Goal: Purchase product/service

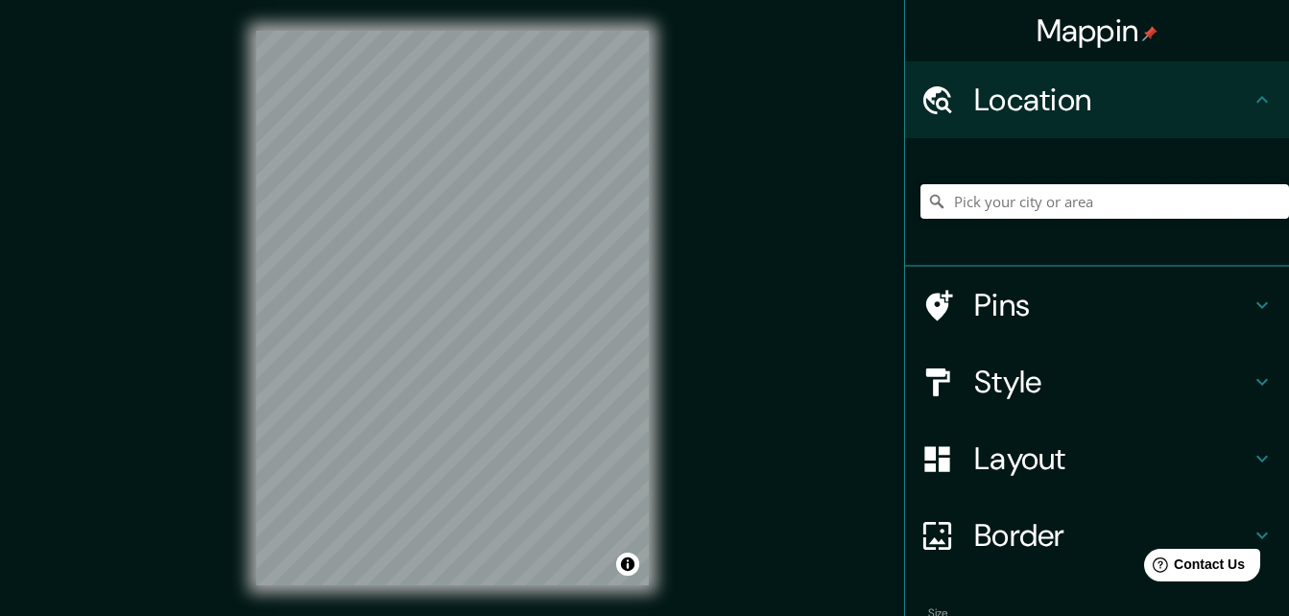
click at [960, 194] on input "Pick your city or area" at bounding box center [1105, 201] width 369 height 35
type input "[GEOGRAPHIC_DATA], [GEOGRAPHIC_DATA], [GEOGRAPHIC_DATA]"
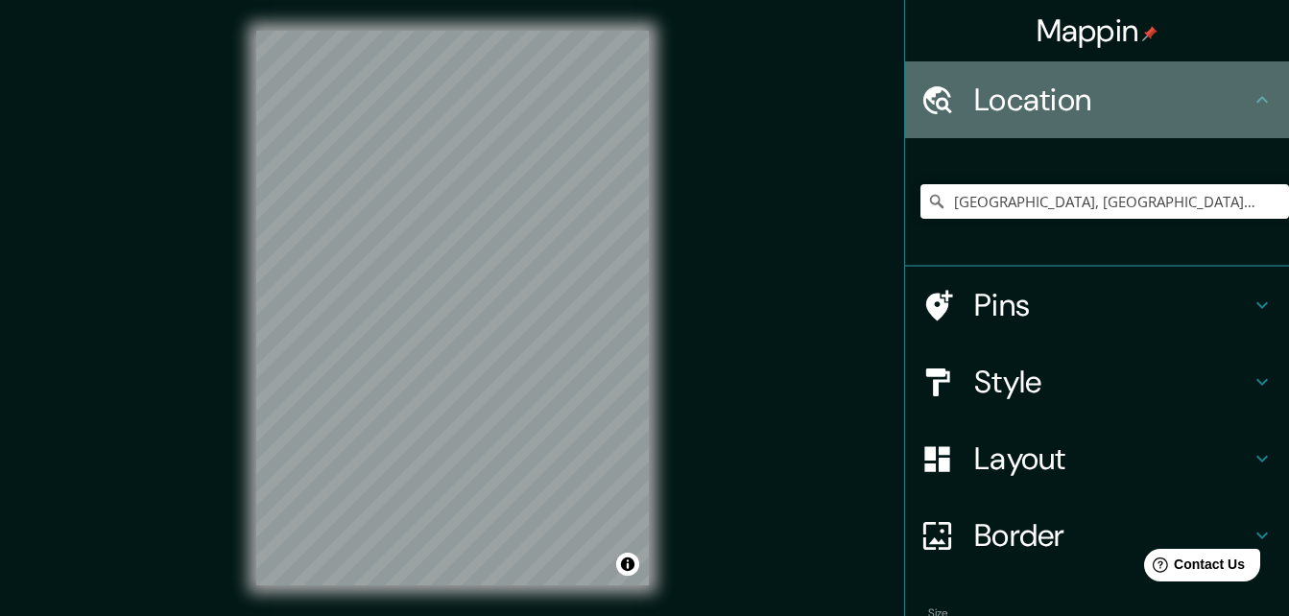
click at [1118, 107] on h4 "Location" at bounding box center [1112, 100] width 276 height 38
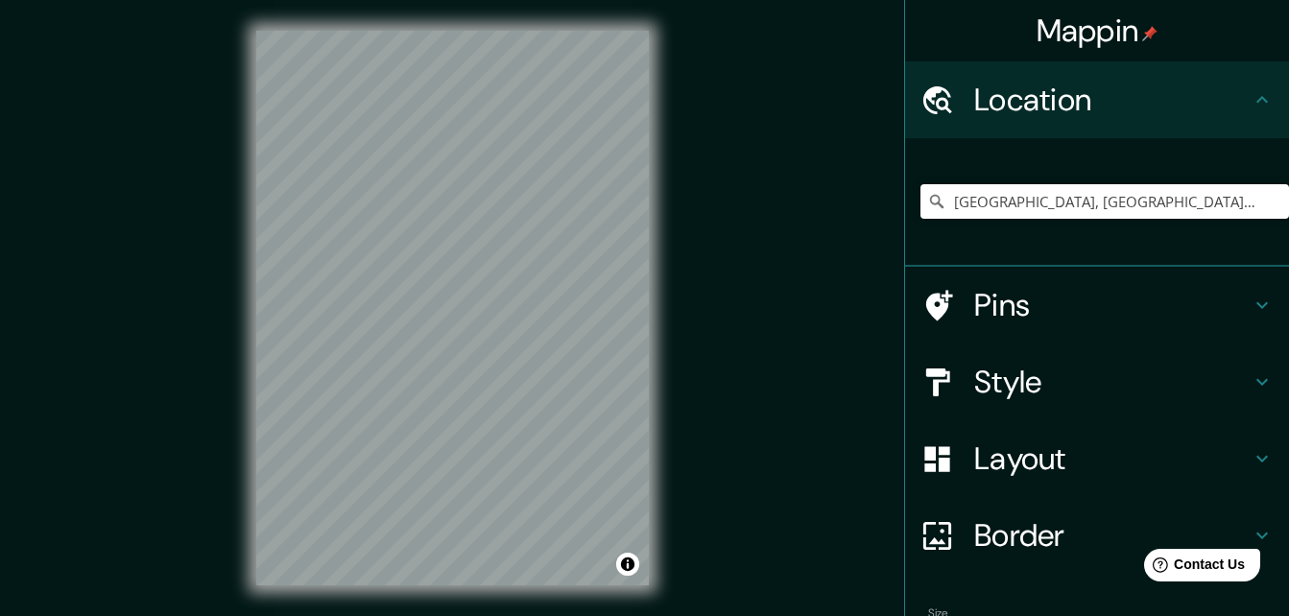
click at [1077, 392] on h4 "Style" at bounding box center [1112, 382] width 276 height 38
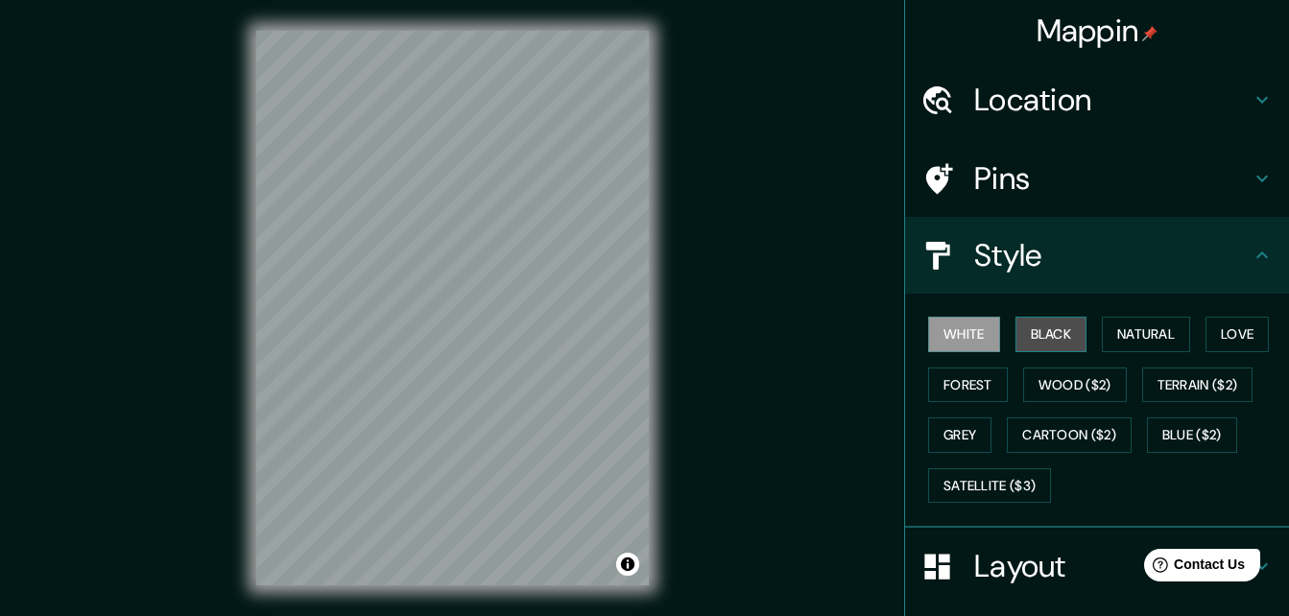
click at [1030, 333] on button "Black" at bounding box center [1052, 335] width 72 height 36
click at [947, 338] on button "White" at bounding box center [964, 335] width 72 height 36
click at [1127, 330] on button "Natural" at bounding box center [1146, 335] width 88 height 36
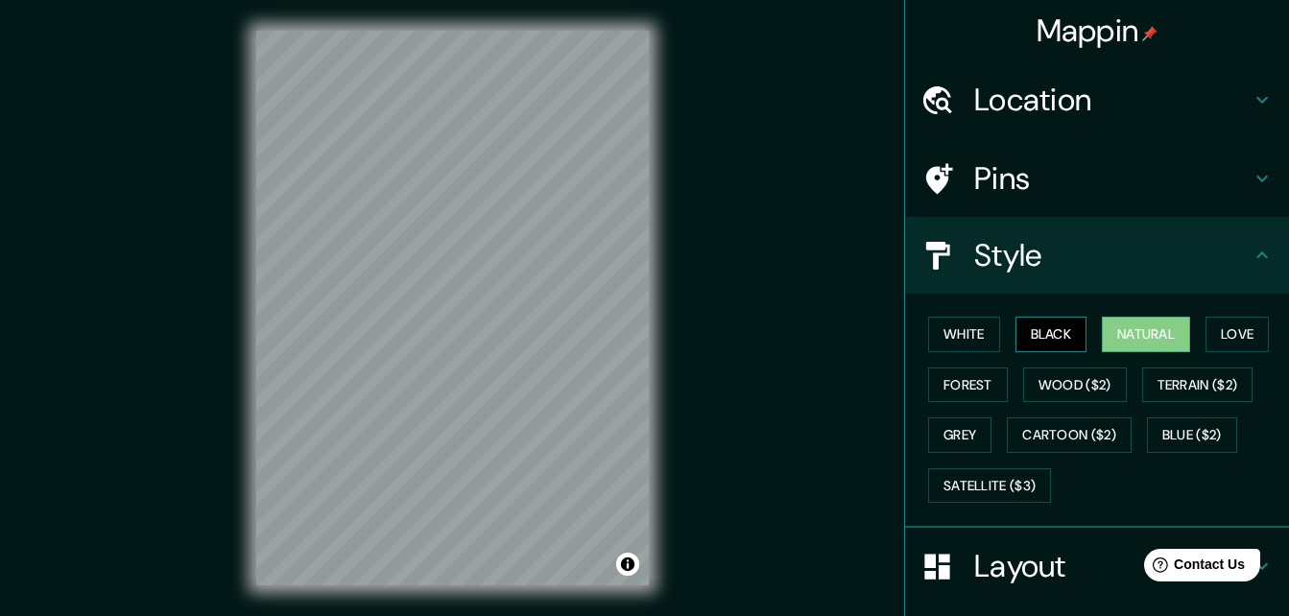
click at [1051, 338] on button "Black" at bounding box center [1052, 335] width 72 height 36
click at [1237, 341] on button "Love" at bounding box center [1237, 335] width 63 height 36
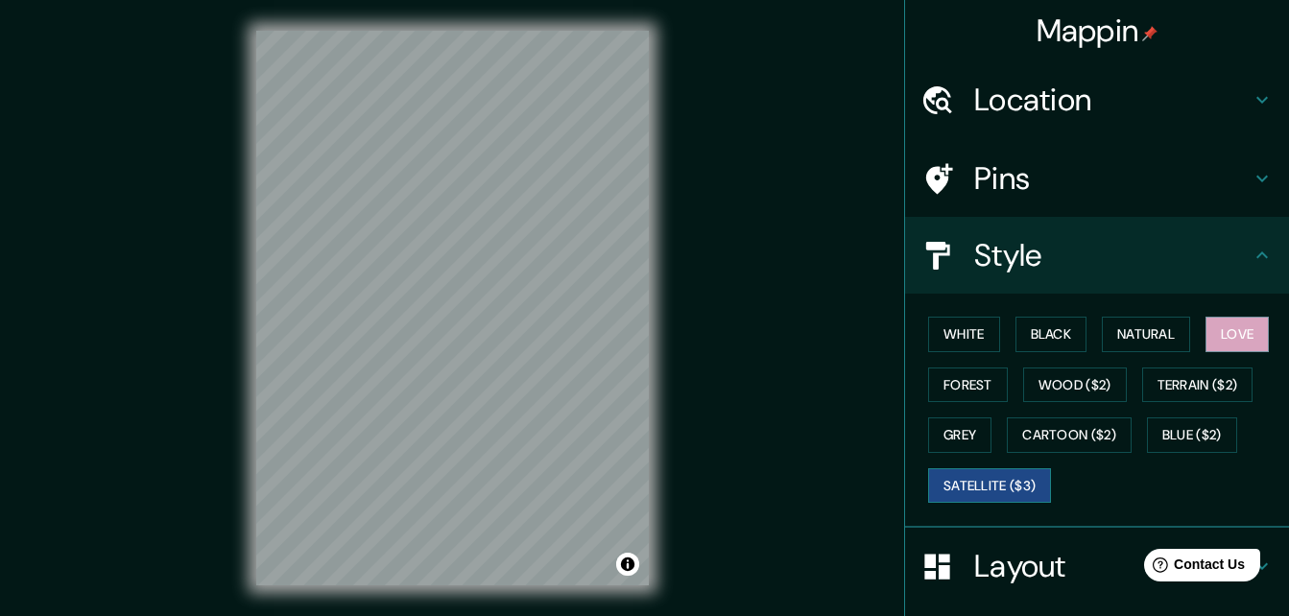
click at [976, 491] on button "Satellite ($3)" at bounding box center [989, 487] width 123 height 36
click at [972, 432] on button "Grey" at bounding box center [959, 436] width 63 height 36
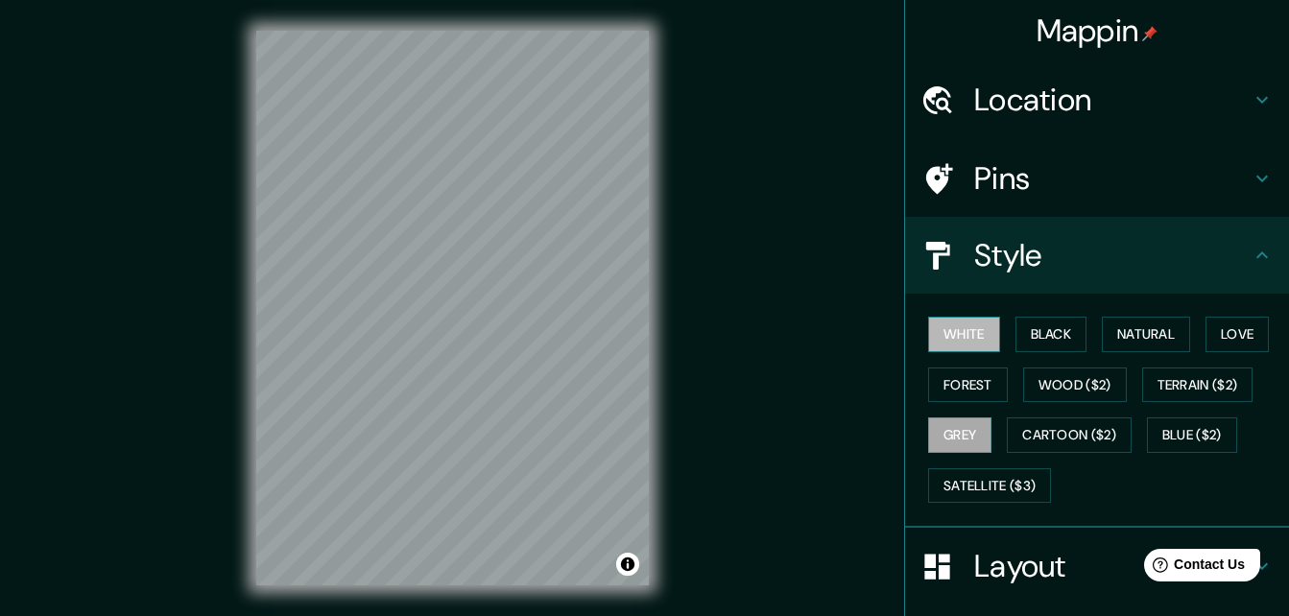
click at [973, 330] on button "White" at bounding box center [964, 335] width 72 height 36
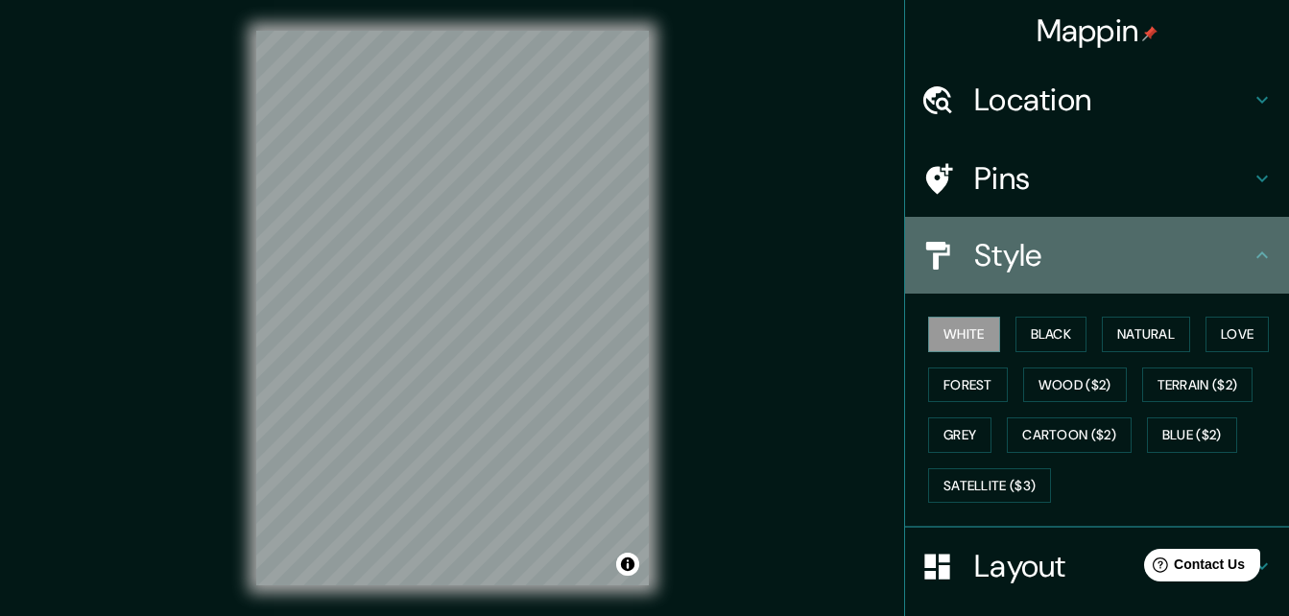
click at [1251, 259] on icon at bounding box center [1262, 255] width 23 height 23
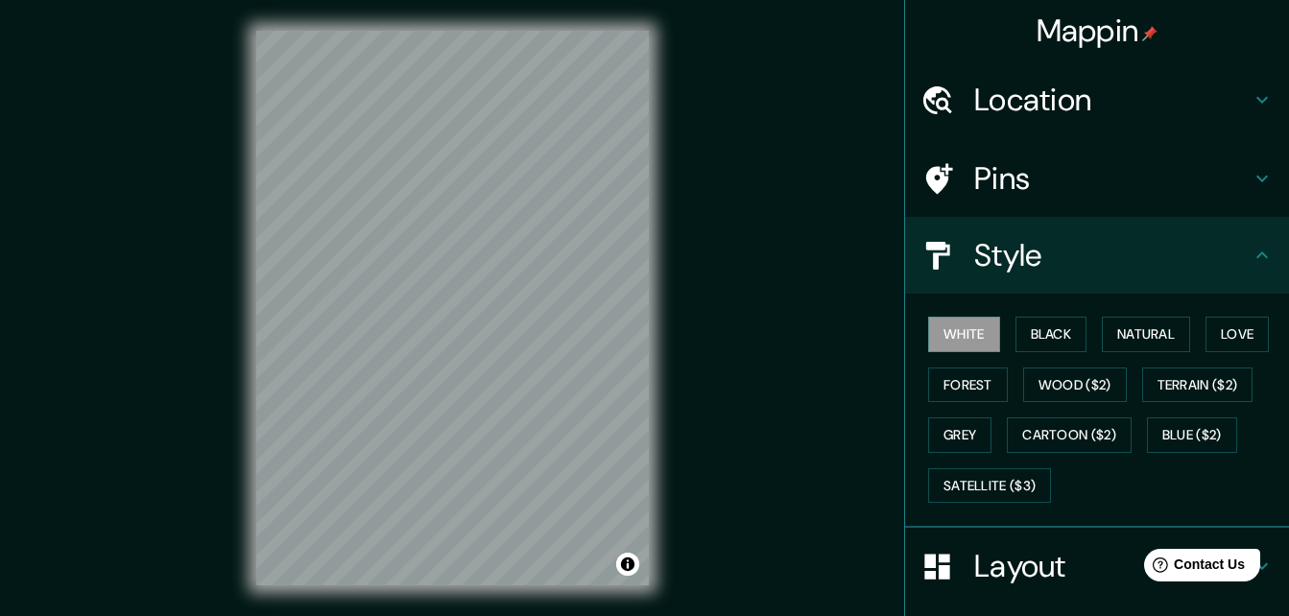
click at [1257, 252] on icon at bounding box center [1263, 255] width 12 height 7
click at [1025, 259] on h4 "Style" at bounding box center [1112, 255] width 276 height 38
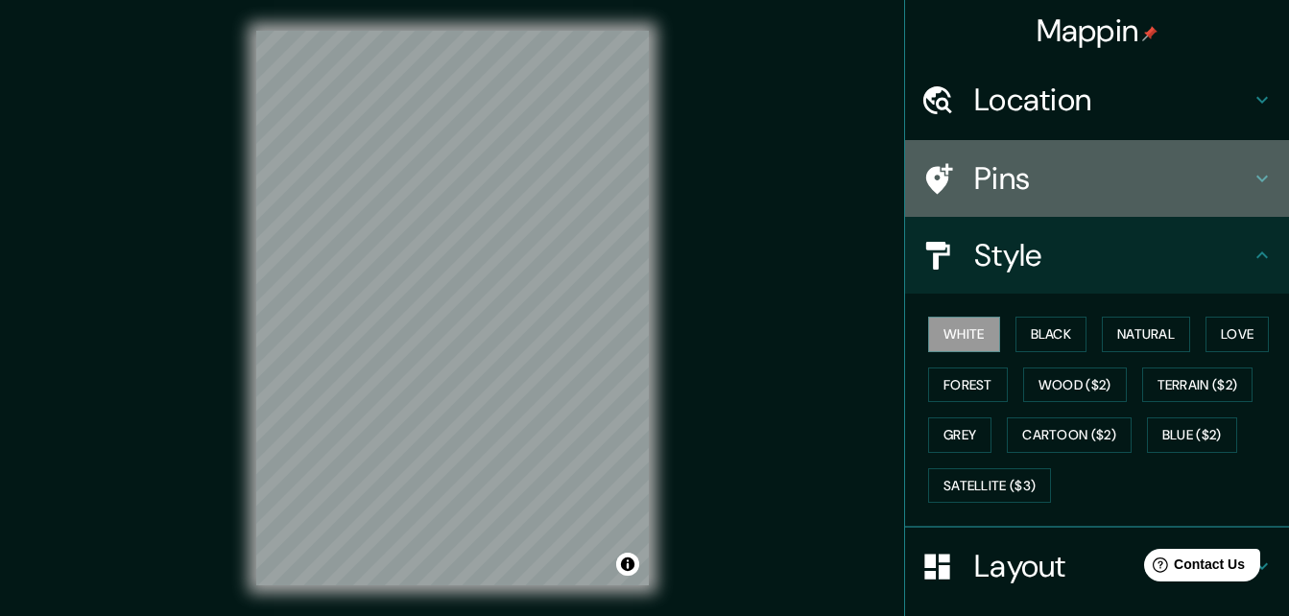
click at [1077, 198] on div "Pins" at bounding box center [1097, 178] width 384 height 77
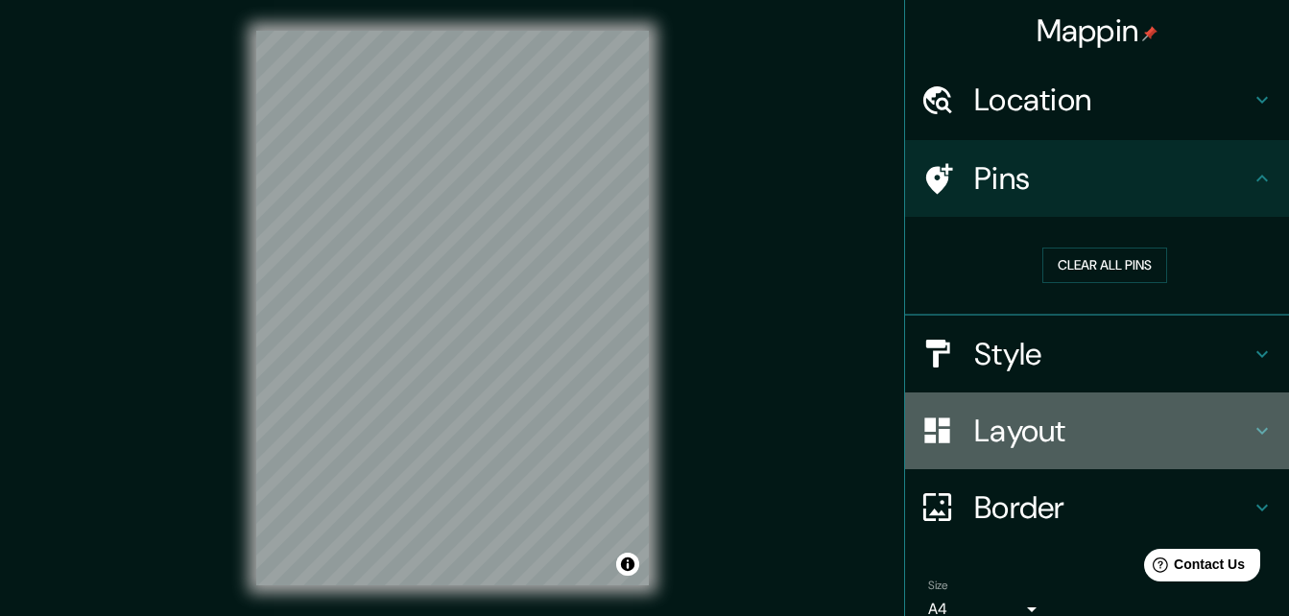
click at [1125, 420] on h4 "Layout" at bounding box center [1112, 431] width 276 height 38
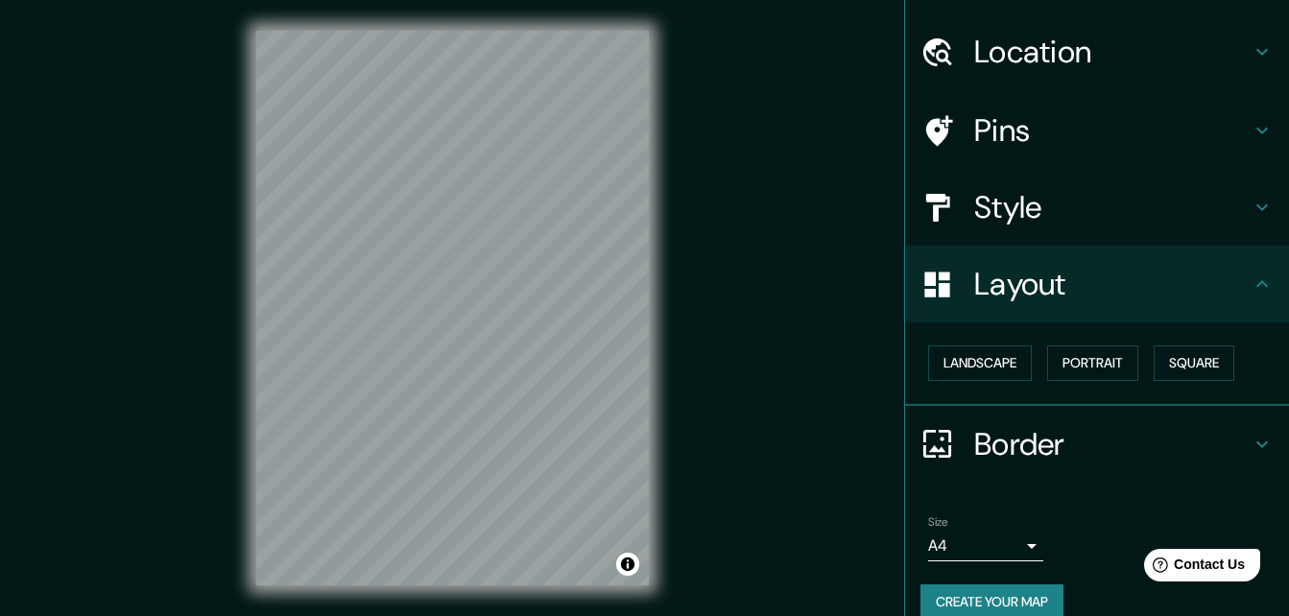
scroll to position [74, 0]
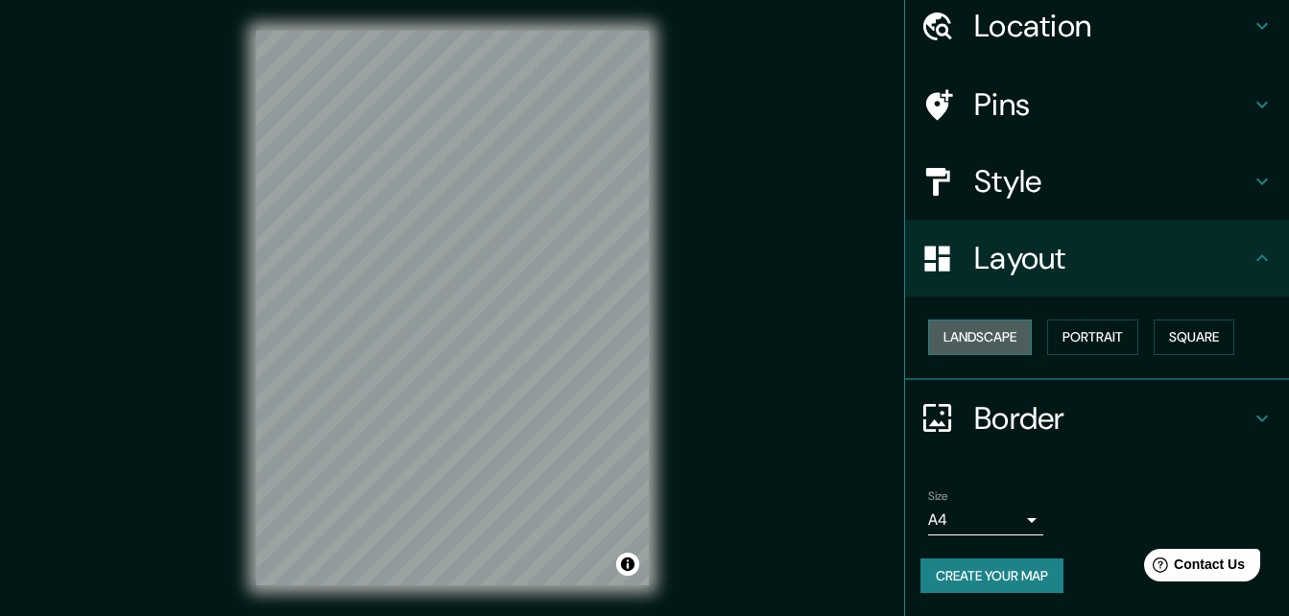
click at [1012, 337] on button "Landscape" at bounding box center [980, 338] width 104 height 36
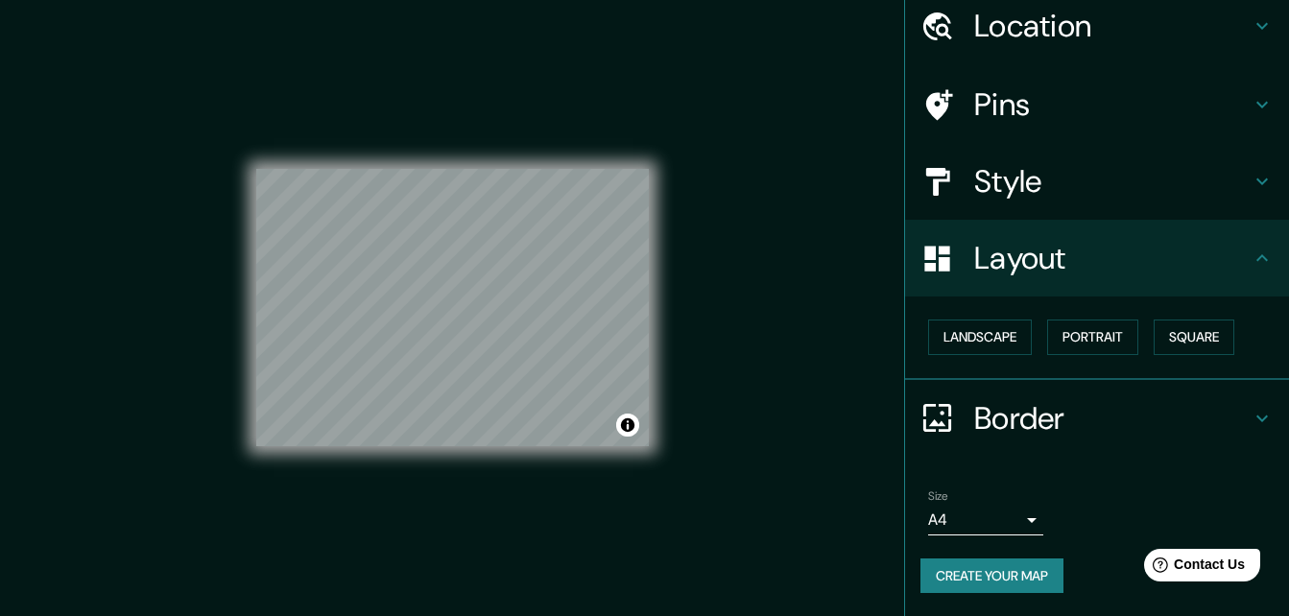
click at [785, 347] on div "Mappin Location Viña del Mar, Región de Valparaíso, Chile Viña del Mar Región d…" at bounding box center [644, 323] width 1289 height 647
click at [730, 281] on div "Mappin Location Viña del Mar, Región de Valparaíso, Chile Viña del Mar Región d…" at bounding box center [644, 323] width 1289 height 647
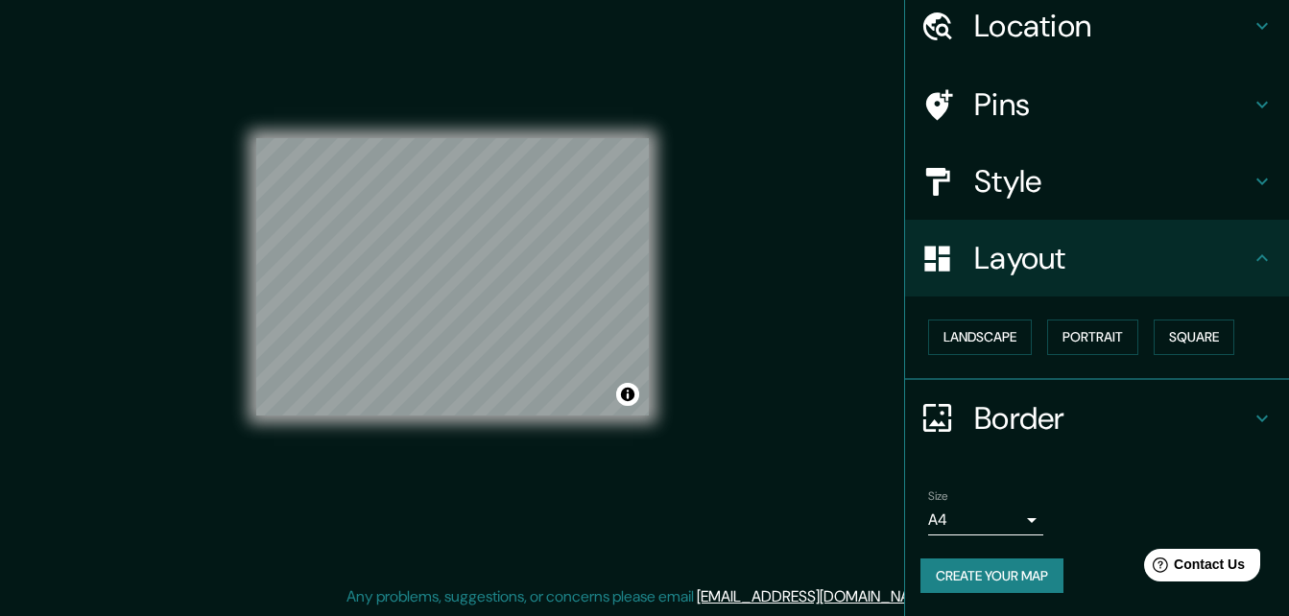
click at [1003, 514] on body "Mappin Location Viña del Mar, Región de Valparaíso, Chile Viña del Mar Región d…" at bounding box center [644, 277] width 1289 height 616
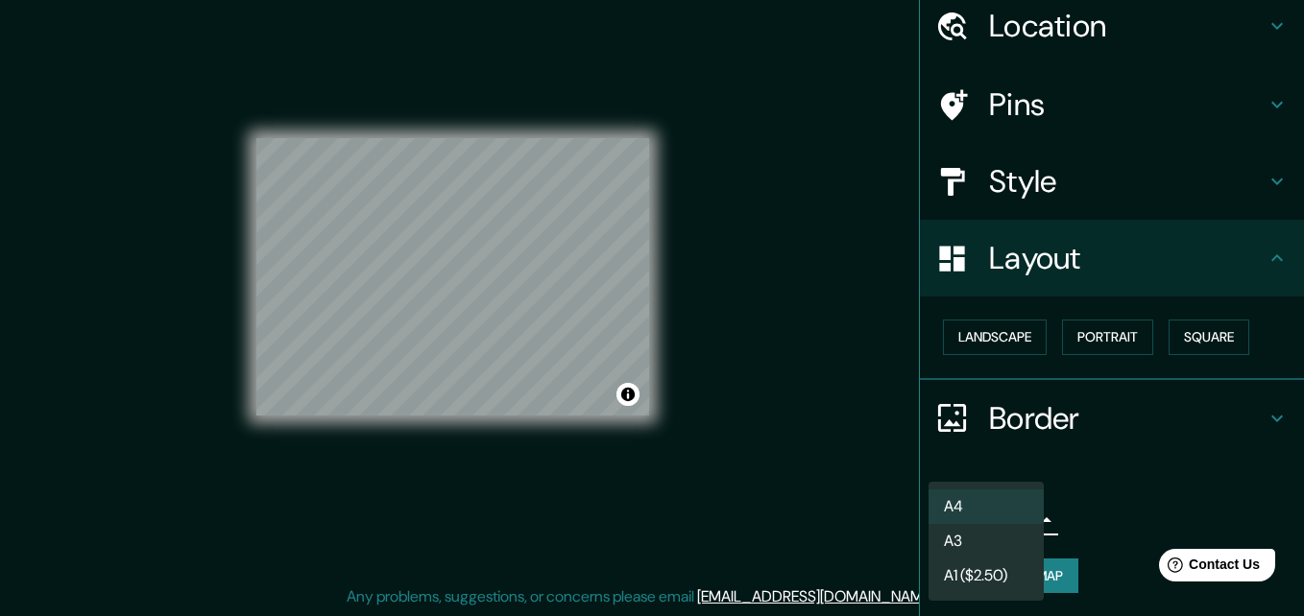
click at [848, 467] on div at bounding box center [652, 308] width 1304 height 616
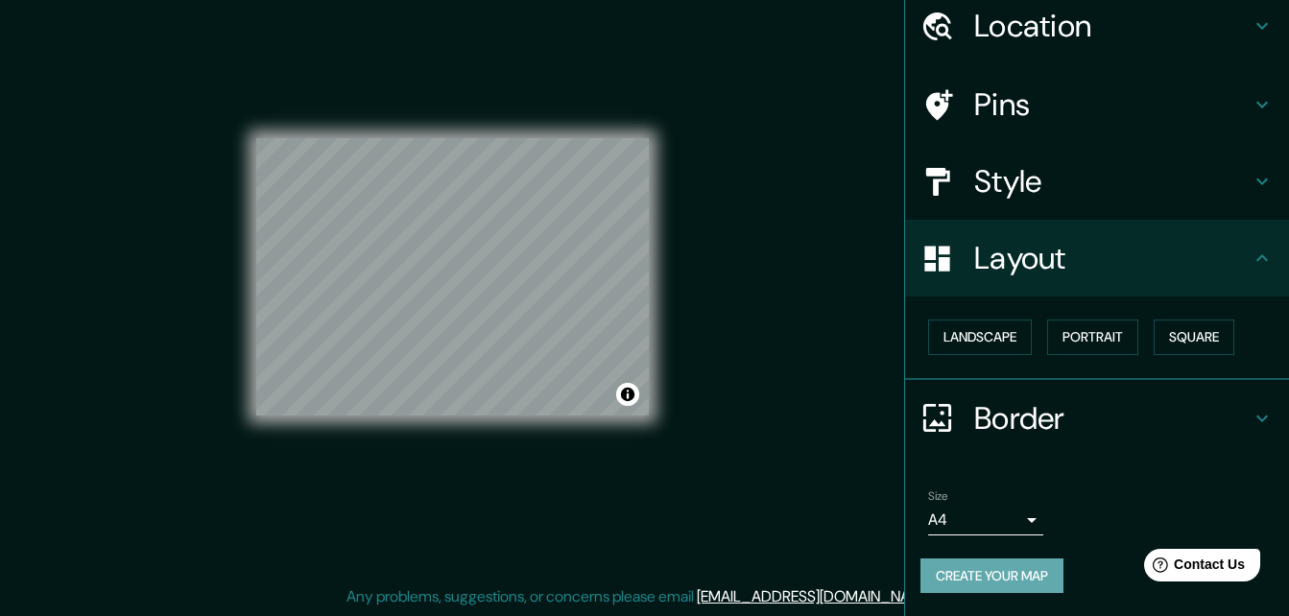
click at [992, 579] on button "Create your map" at bounding box center [992, 577] width 143 height 36
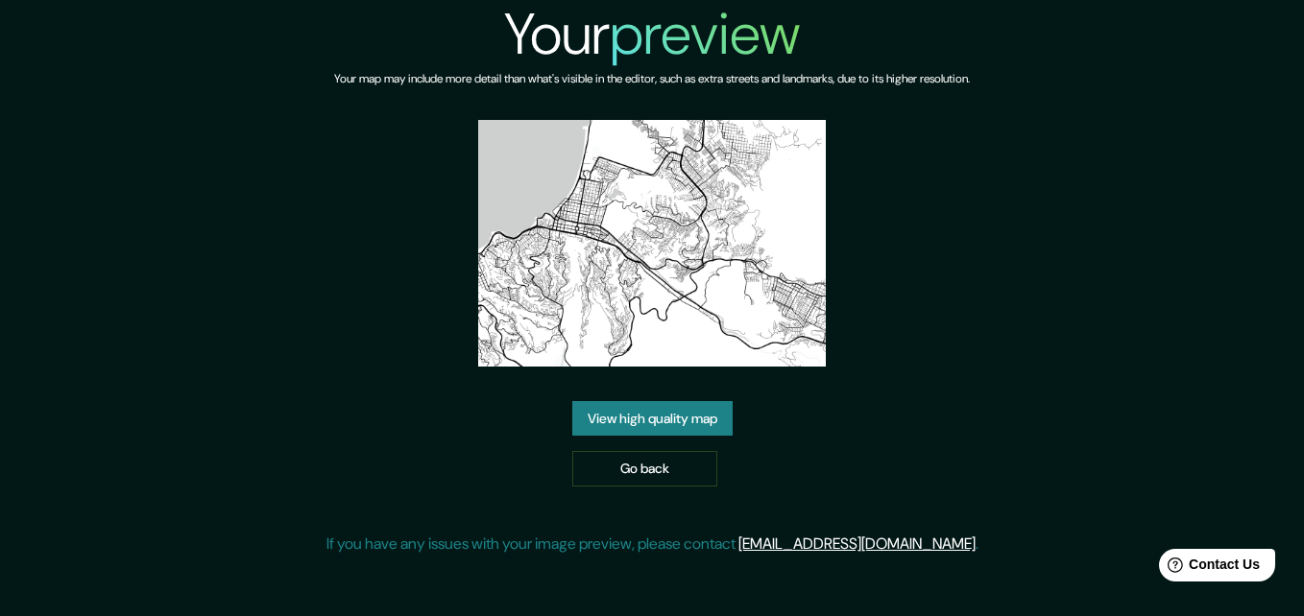
click at [942, 289] on div "Your preview Your map may include more detail than what's visible in the editor…" at bounding box center [652, 285] width 652 height 571
click at [694, 413] on link "View high quality map" at bounding box center [652, 419] width 160 height 36
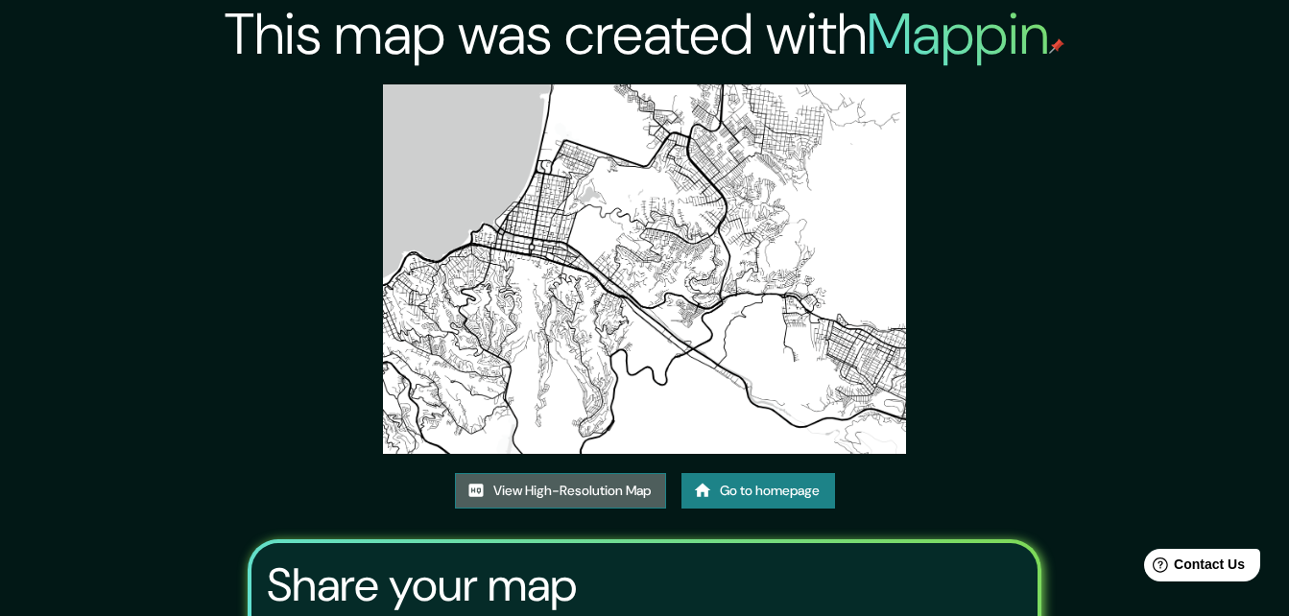
click at [575, 493] on link "View High-Resolution Map" at bounding box center [560, 491] width 211 height 36
click at [788, 503] on link "Go to homepage" at bounding box center [759, 491] width 154 height 36
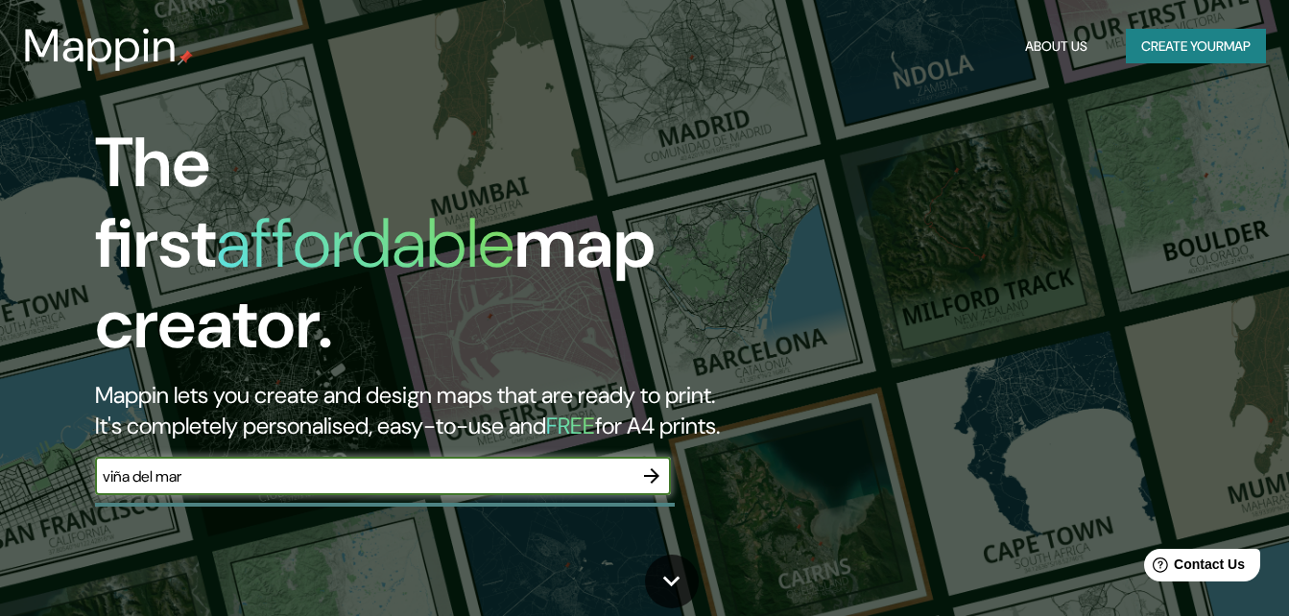
type input "viña del mar"
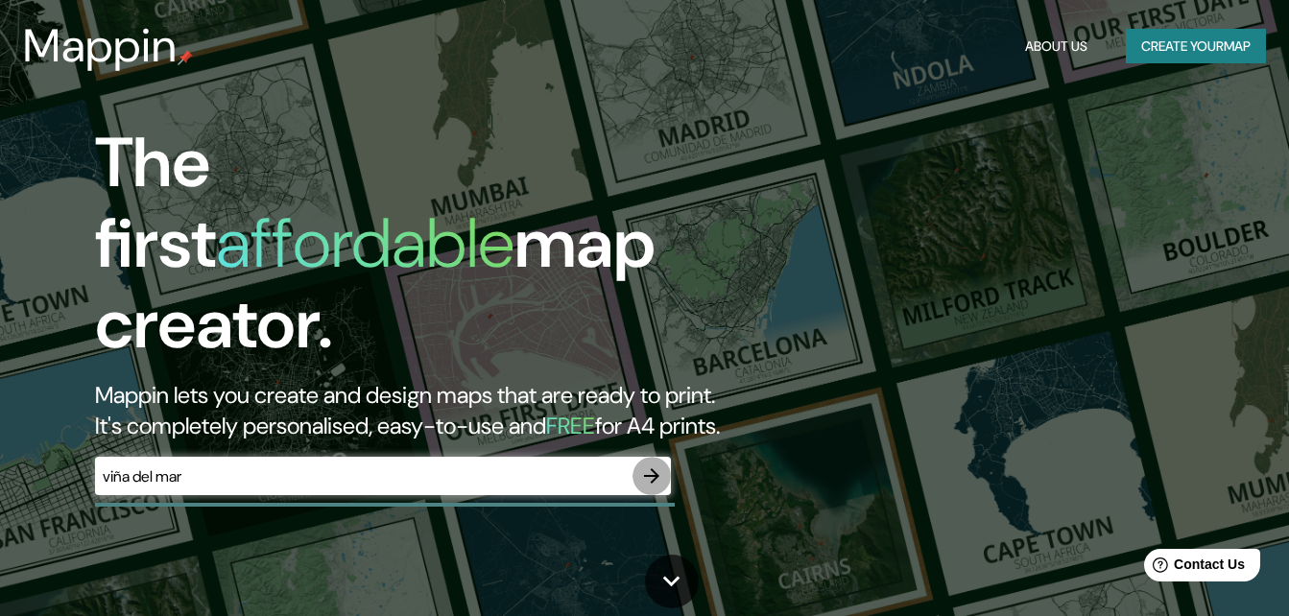
click at [650, 465] on icon "button" at bounding box center [651, 476] width 23 height 23
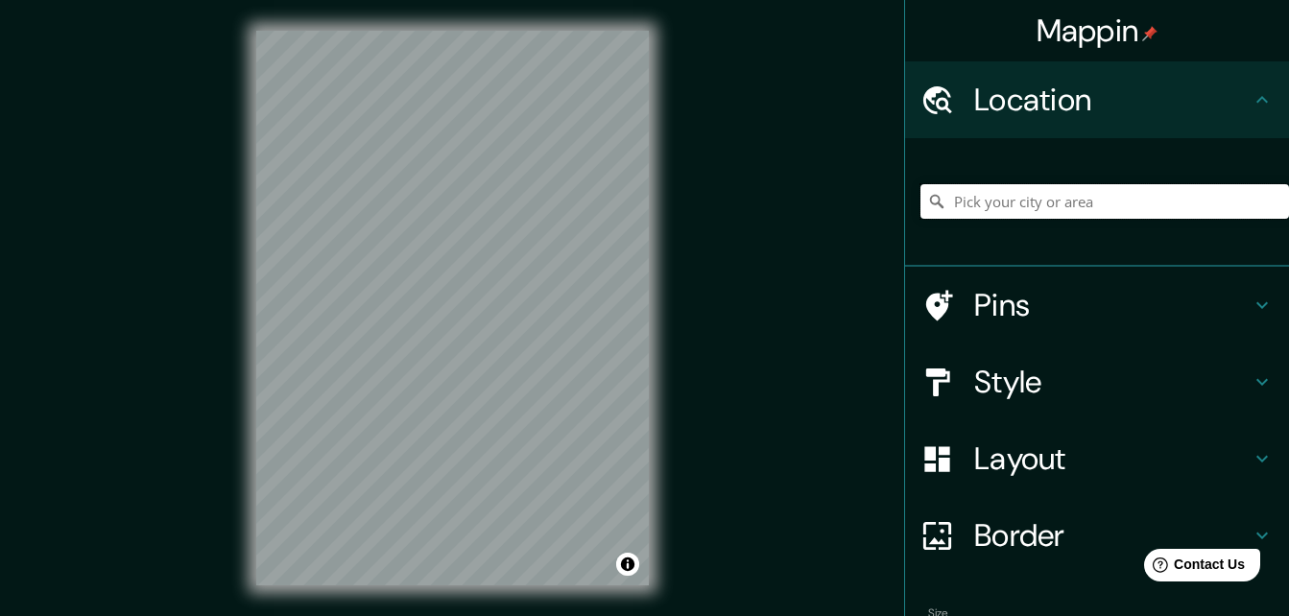
click at [1021, 206] on input "Pick your city or area" at bounding box center [1105, 201] width 369 height 35
click at [985, 209] on input "Pick your city or area" at bounding box center [1105, 201] width 369 height 35
type input "Viña del Mar, Región de Valparaíso, Chile"
click at [1062, 471] on h4 "Layout" at bounding box center [1112, 459] width 276 height 38
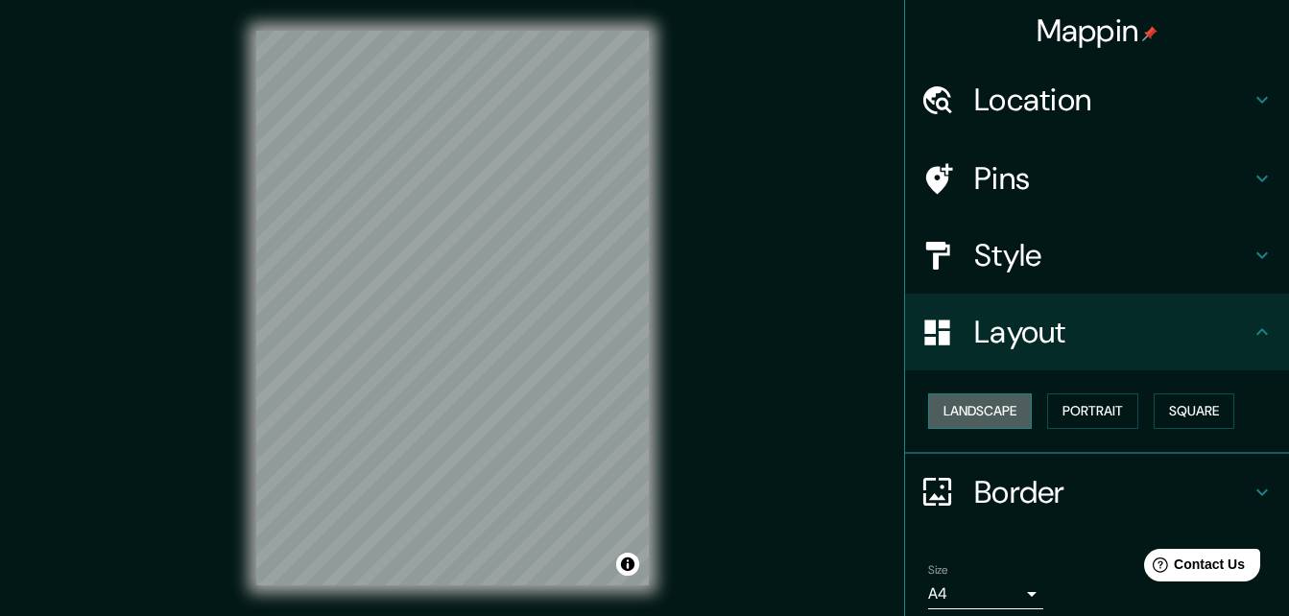
click at [979, 395] on button "Landscape" at bounding box center [980, 412] width 104 height 36
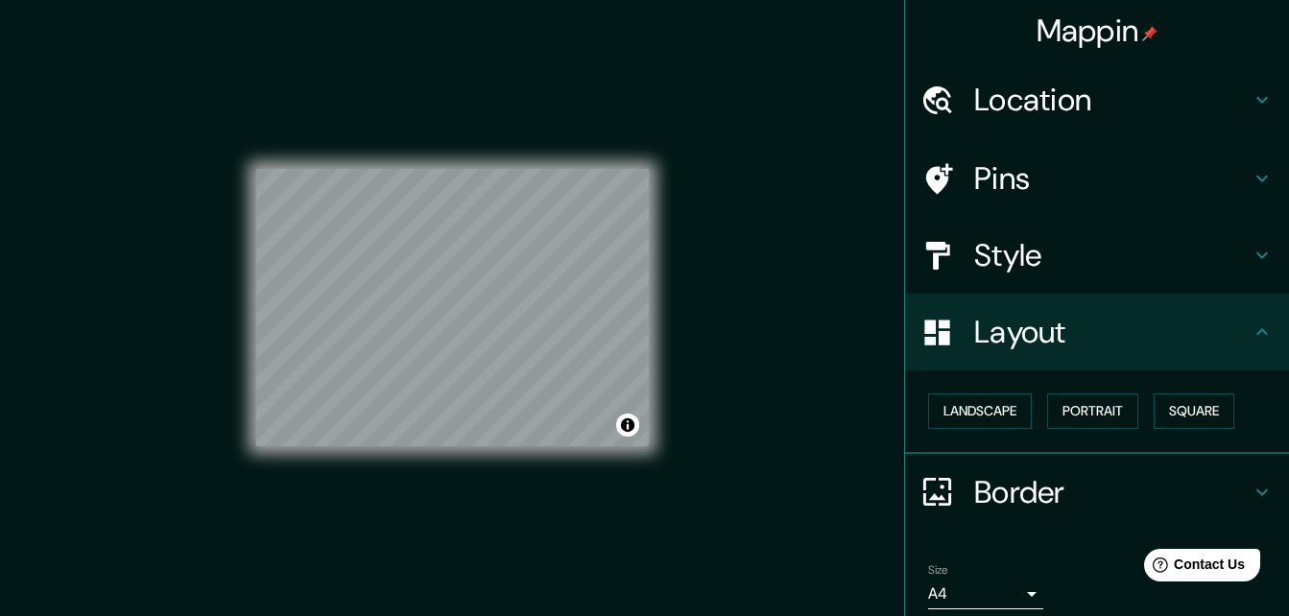
click at [1131, 248] on h4 "Style" at bounding box center [1112, 255] width 276 height 38
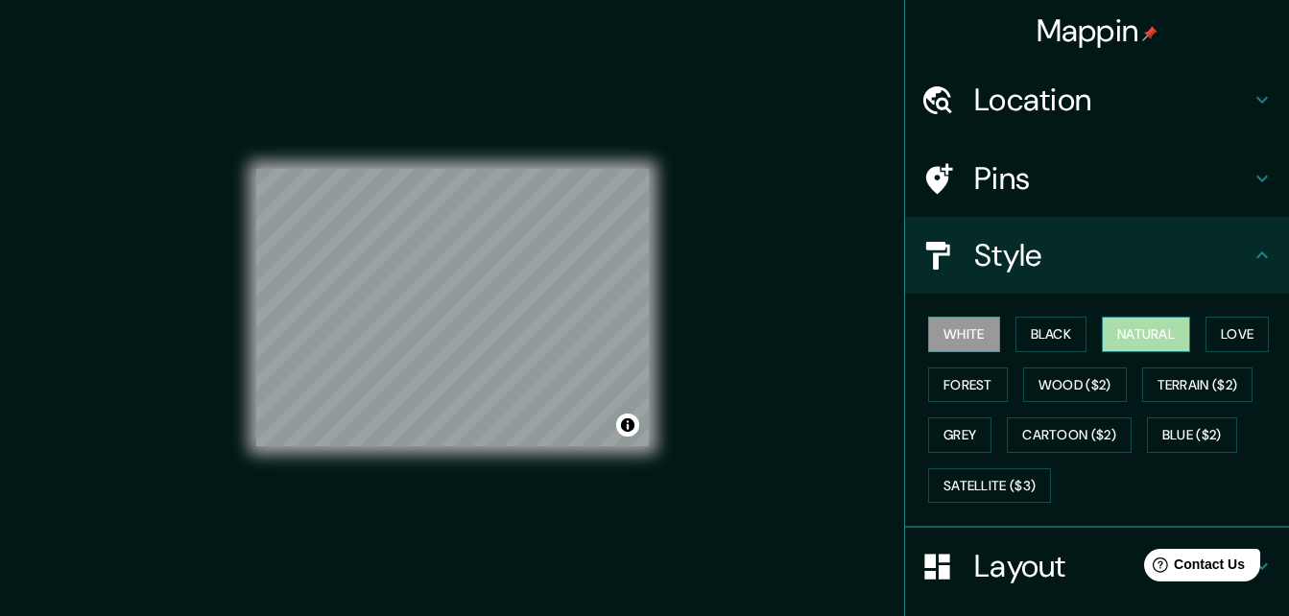
click at [1175, 331] on button "Natural" at bounding box center [1146, 335] width 88 height 36
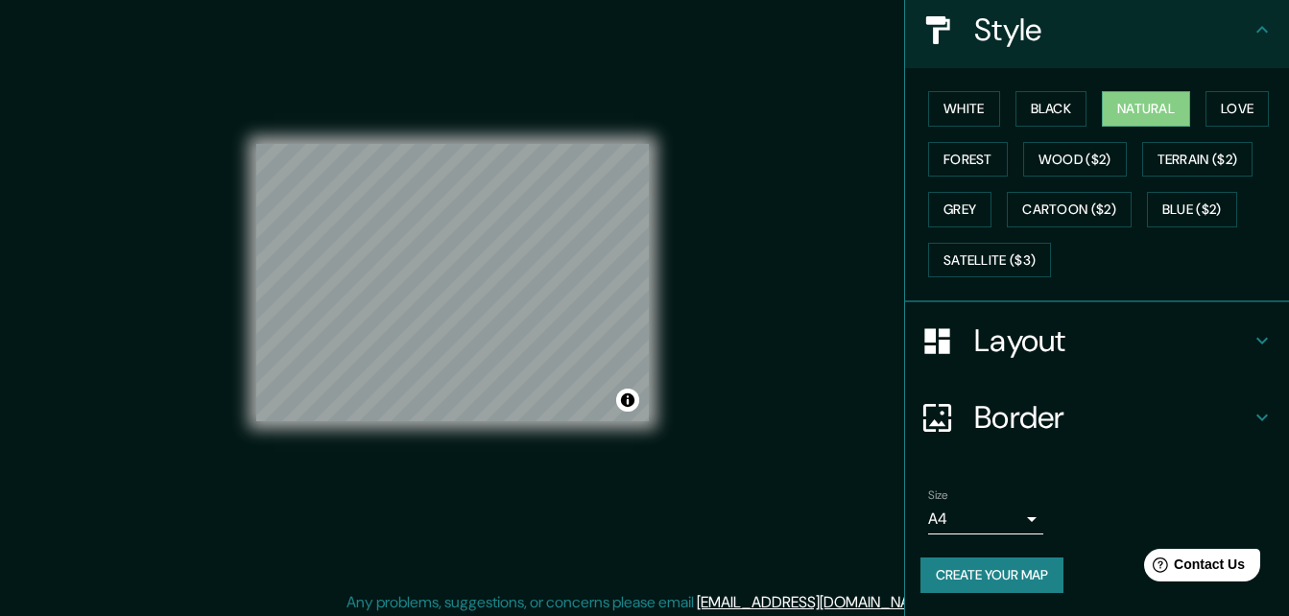
scroll to position [31, 0]
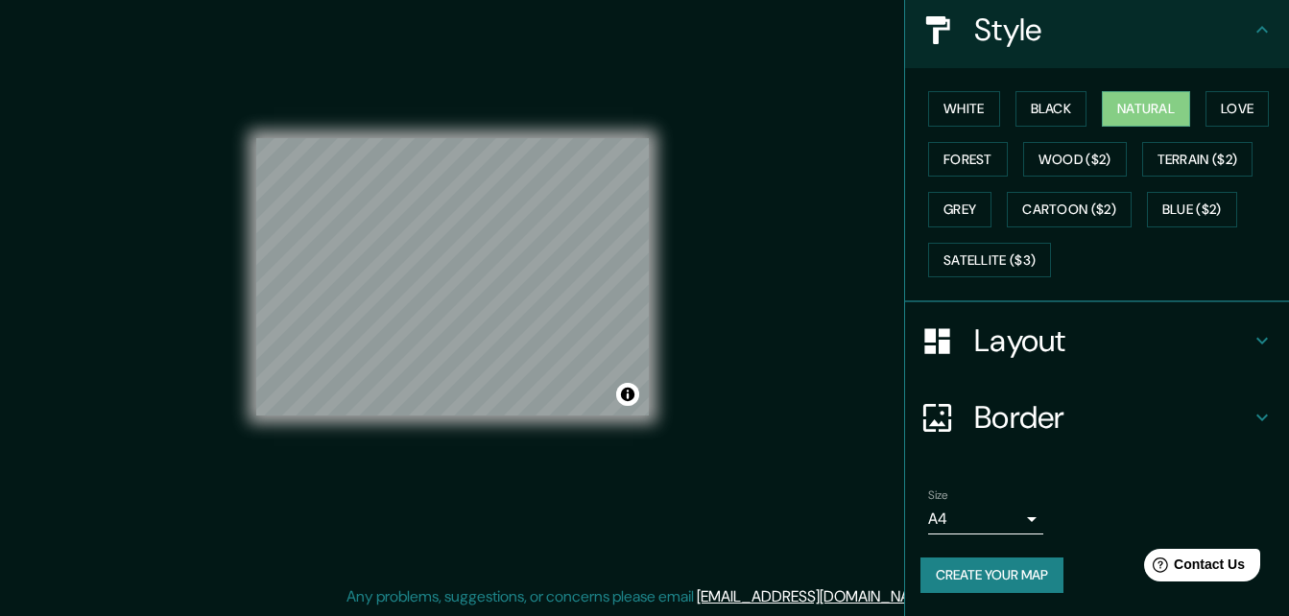
click at [972, 572] on button "Create your map" at bounding box center [992, 576] width 143 height 36
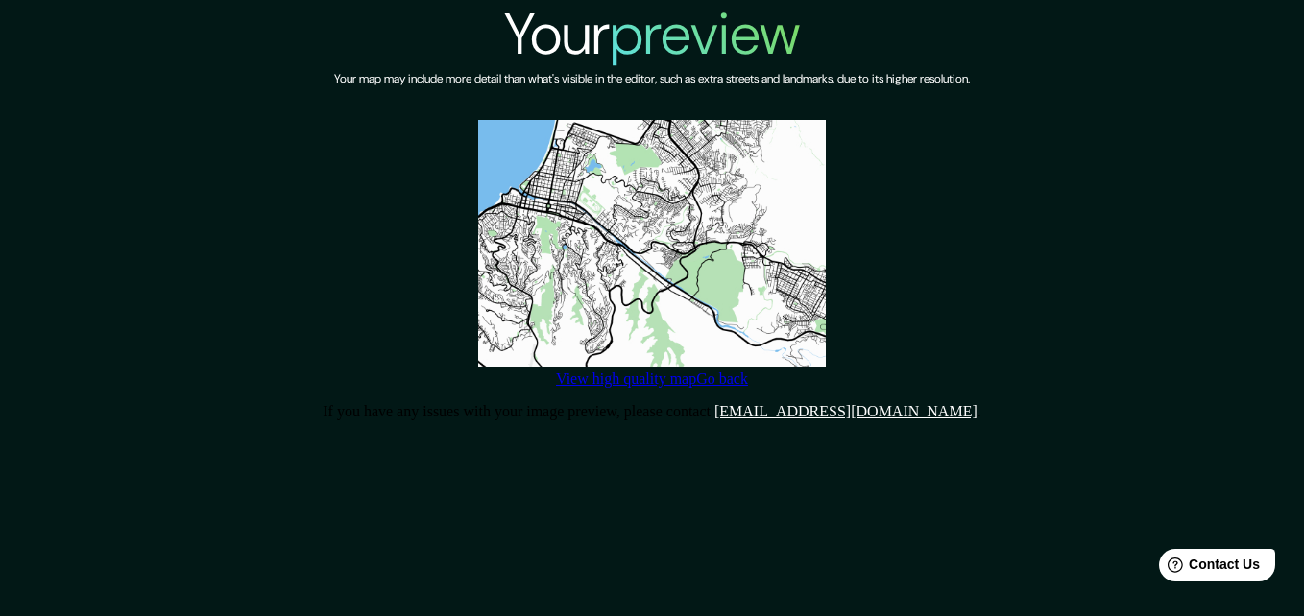
click at [660, 387] on link "View high quality map" at bounding box center [626, 379] width 140 height 16
